Goal: Find contact information: Find contact information

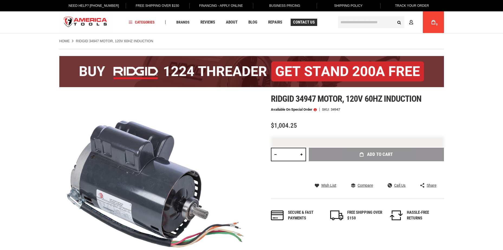
drag, startPoint x: 0, startPoint y: 0, endPoint x: 301, endPoint y: 22, distance: 301.8
click at [301, 22] on span "Contact Us" at bounding box center [304, 22] width 22 height 4
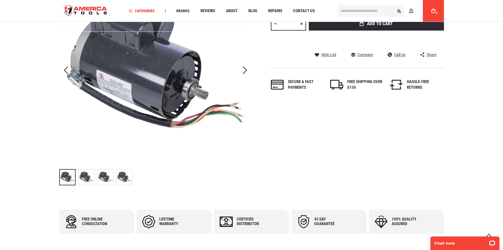
scroll to position [135, 0]
